Goal: Navigation & Orientation: Find specific page/section

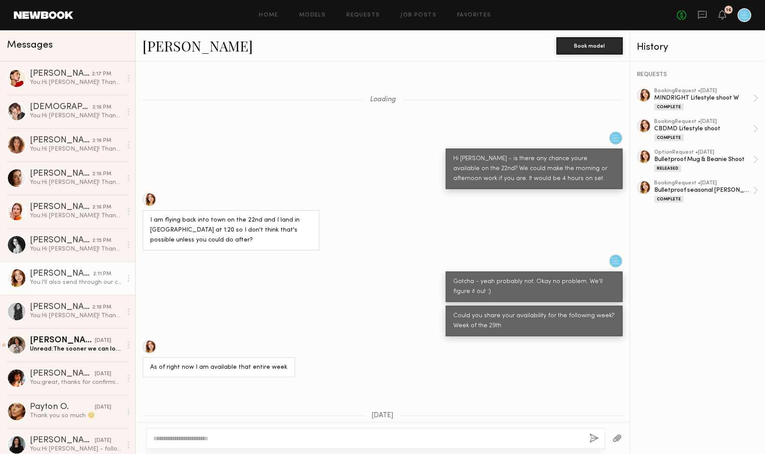
scroll to position [513, 0]
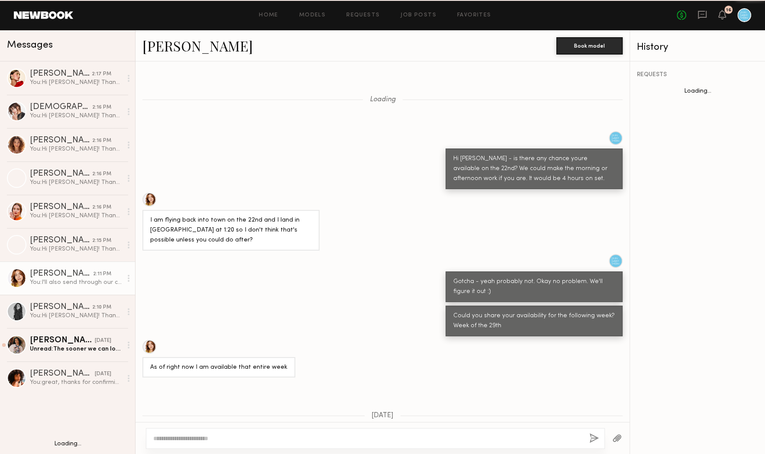
scroll to position [533, 0]
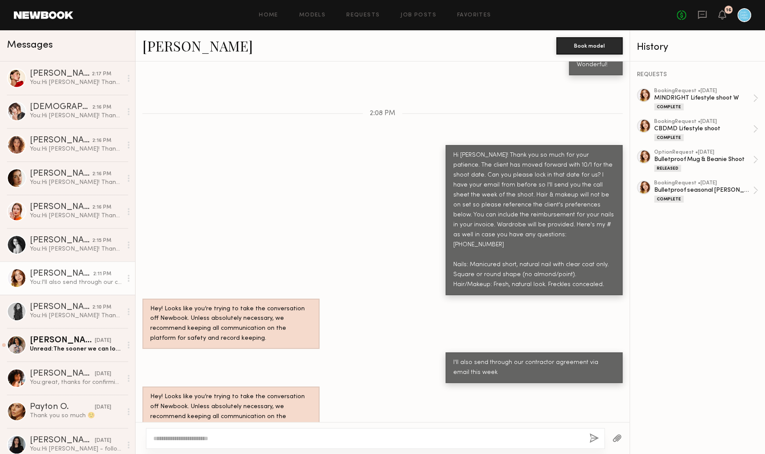
click at [170, 48] on link "[PERSON_NAME]" at bounding box center [198, 45] width 110 height 19
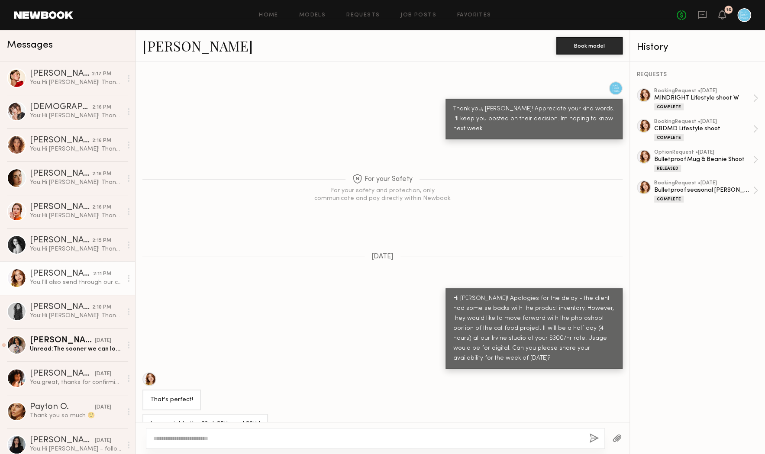
scroll to position [6447, 0]
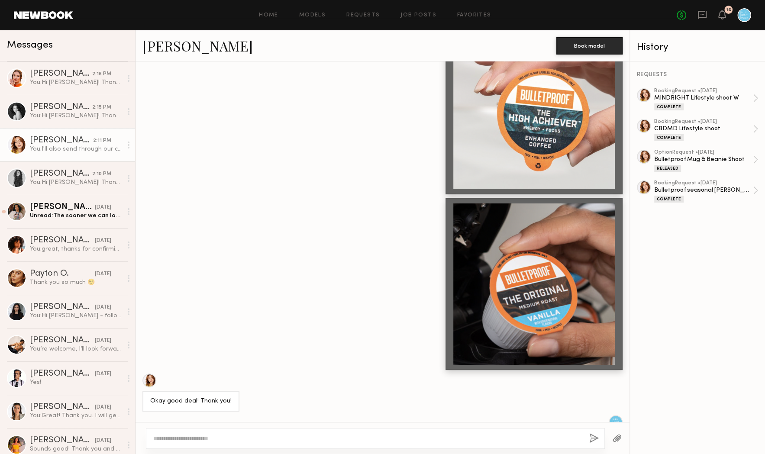
scroll to position [7327, 0]
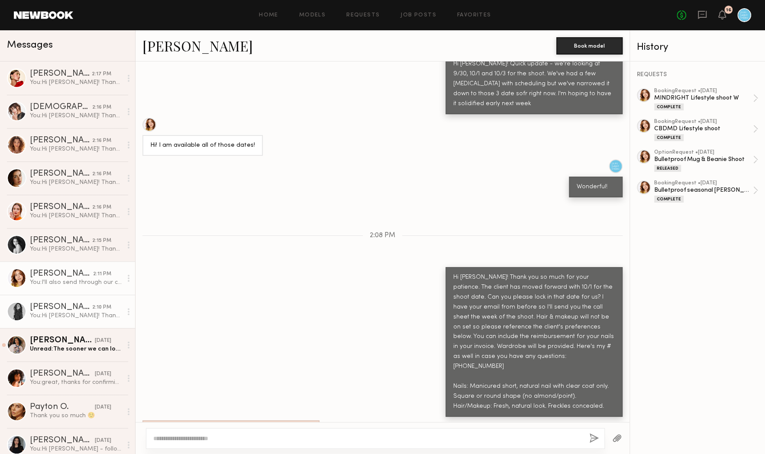
click at [52, 307] on div "Nicole Z." at bounding box center [61, 307] width 62 height 9
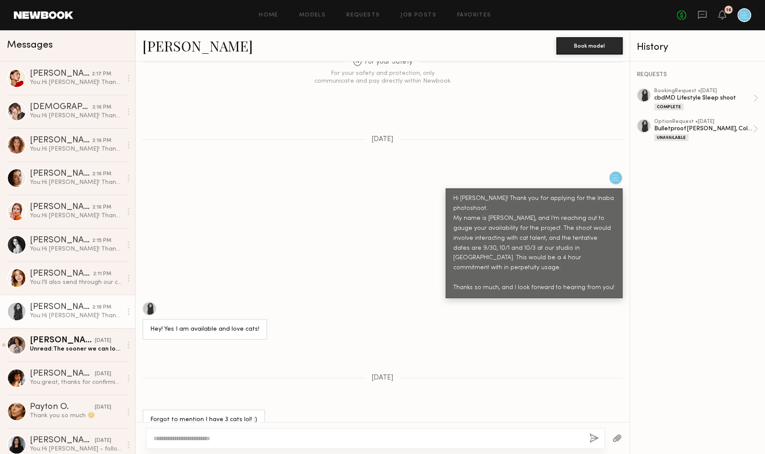
scroll to position [250, 0]
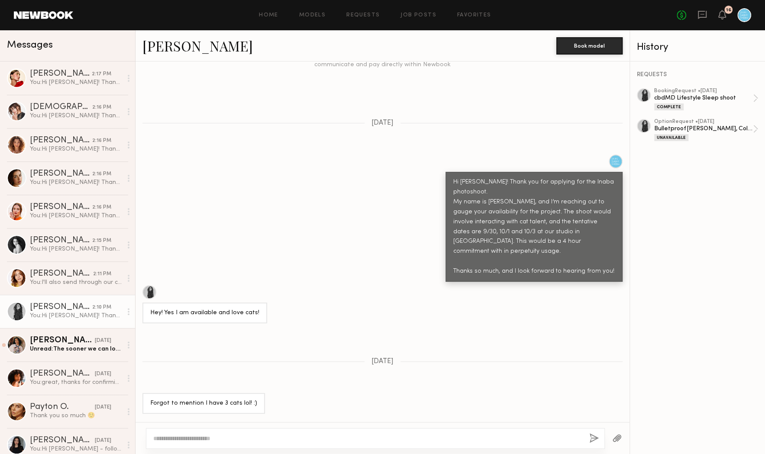
click at [178, 49] on link "Nicole Z." at bounding box center [198, 45] width 110 height 19
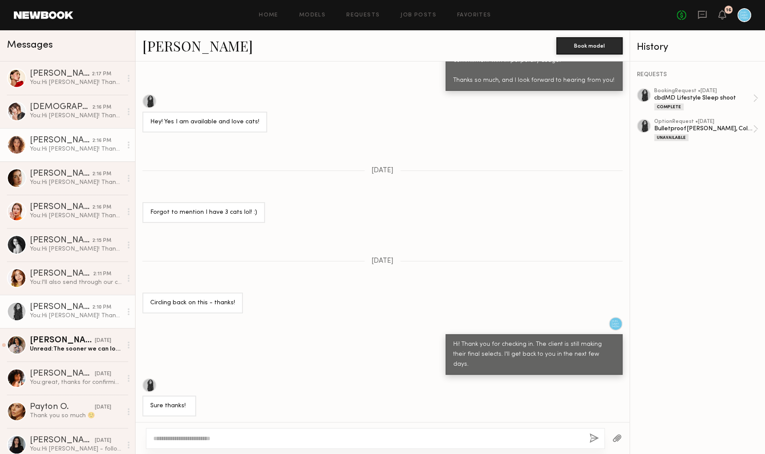
scroll to position [438, 0]
